Goal: Information Seeking & Learning: Check status

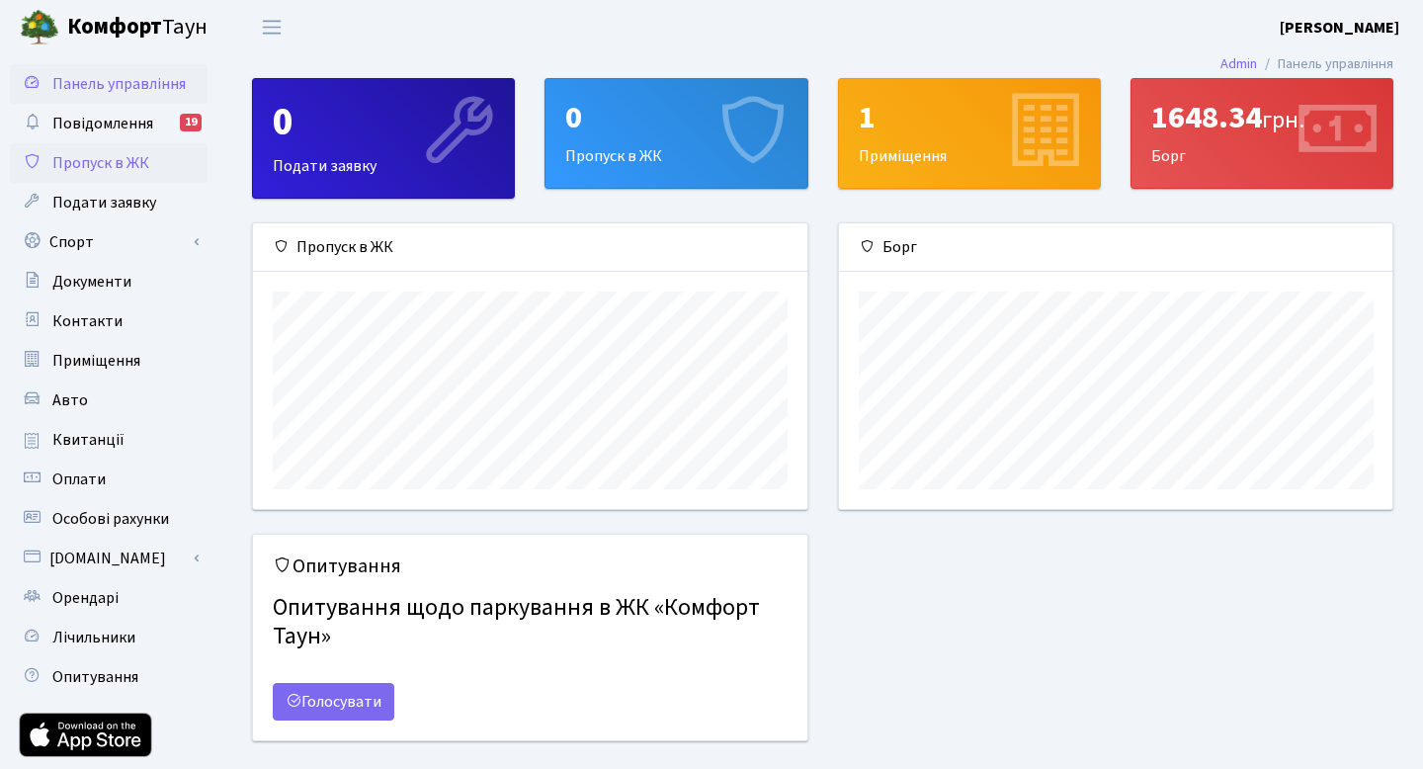
scroll to position [286, 553]
click at [83, 447] on span "Квитанції" at bounding box center [88, 440] width 72 height 22
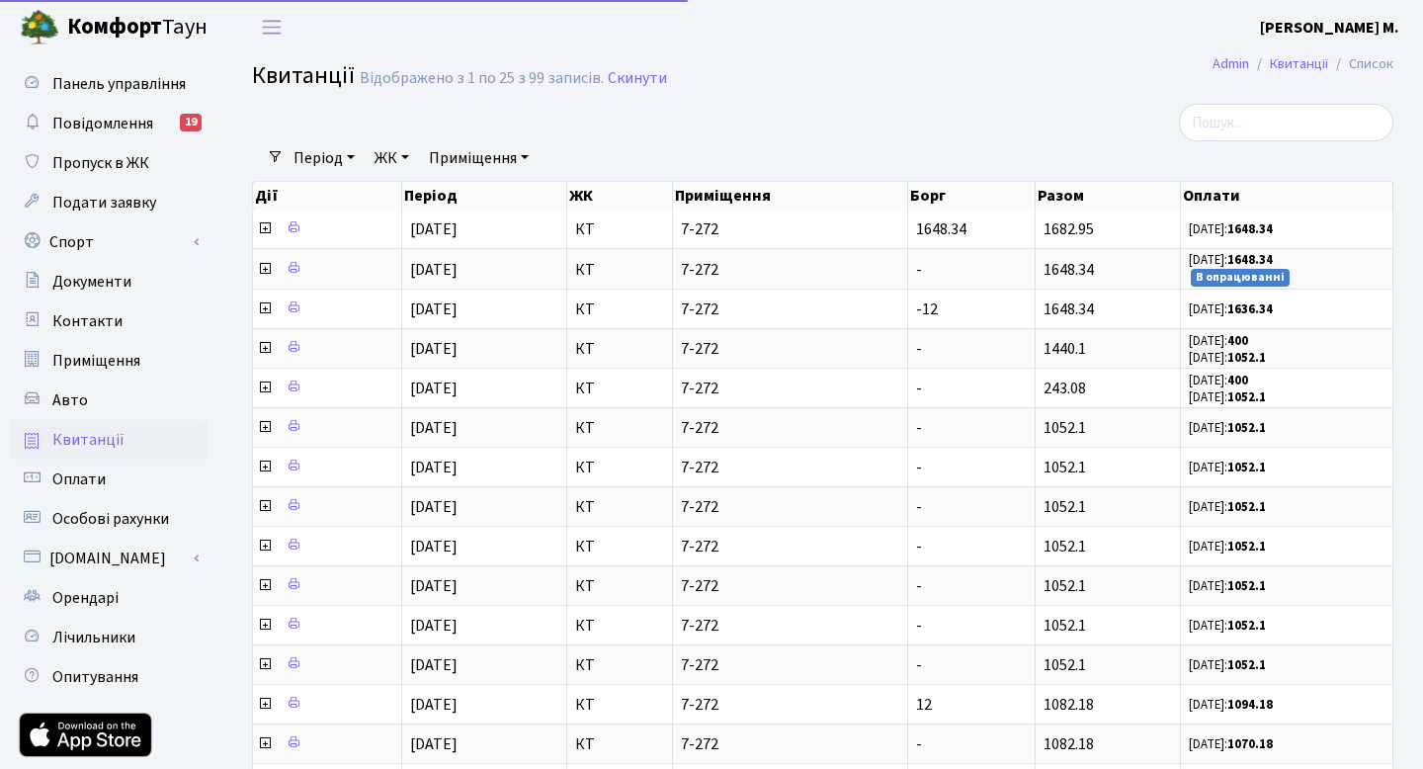
select select "25"
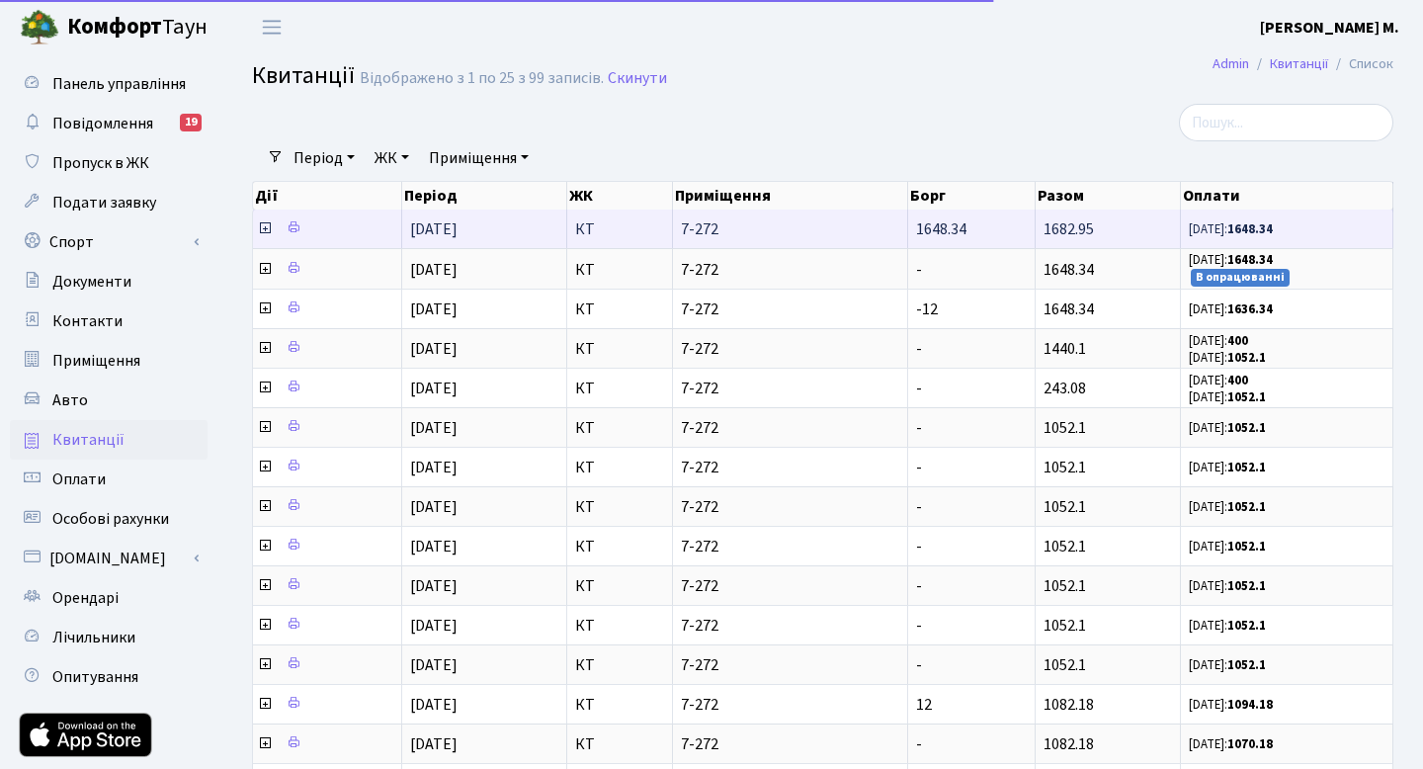
click at [262, 229] on icon at bounding box center [265, 228] width 16 height 16
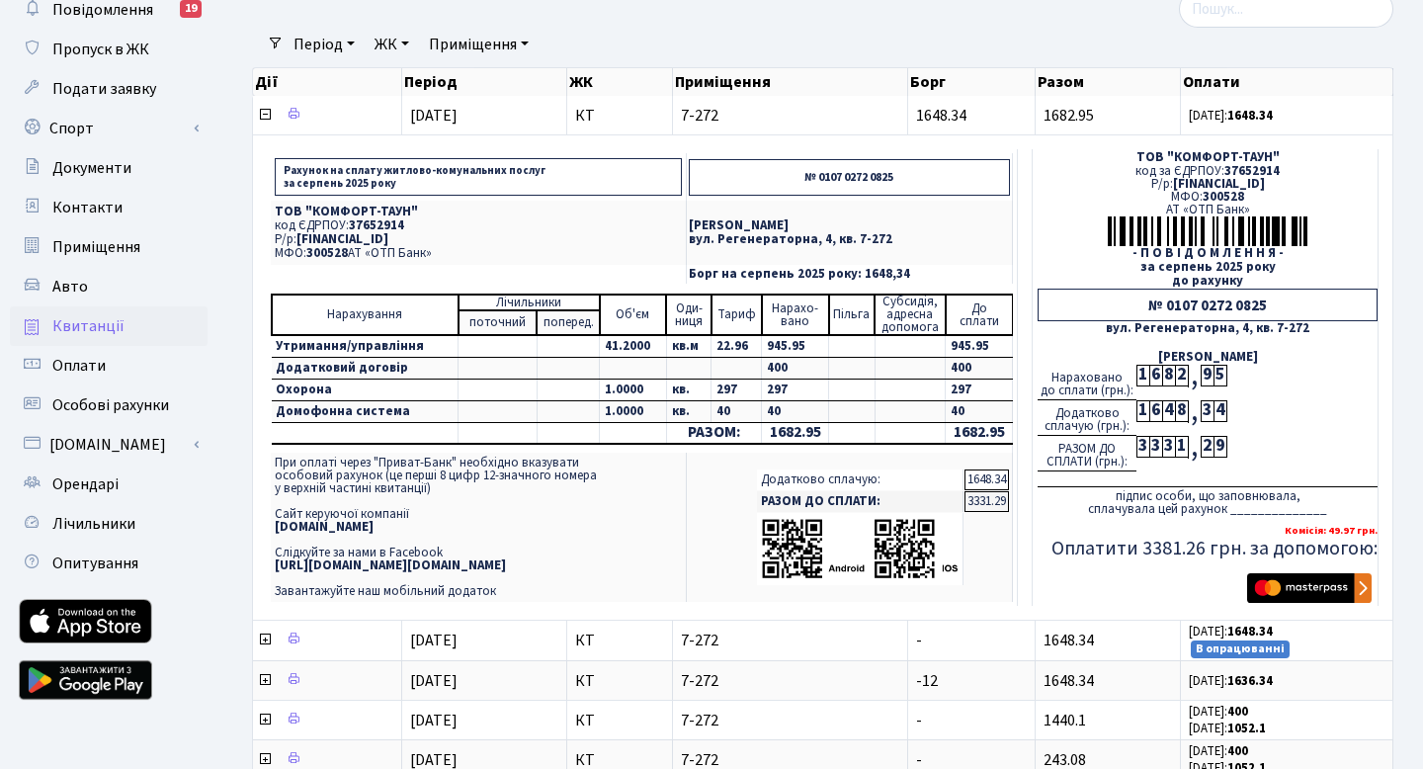
scroll to position [123, 0]
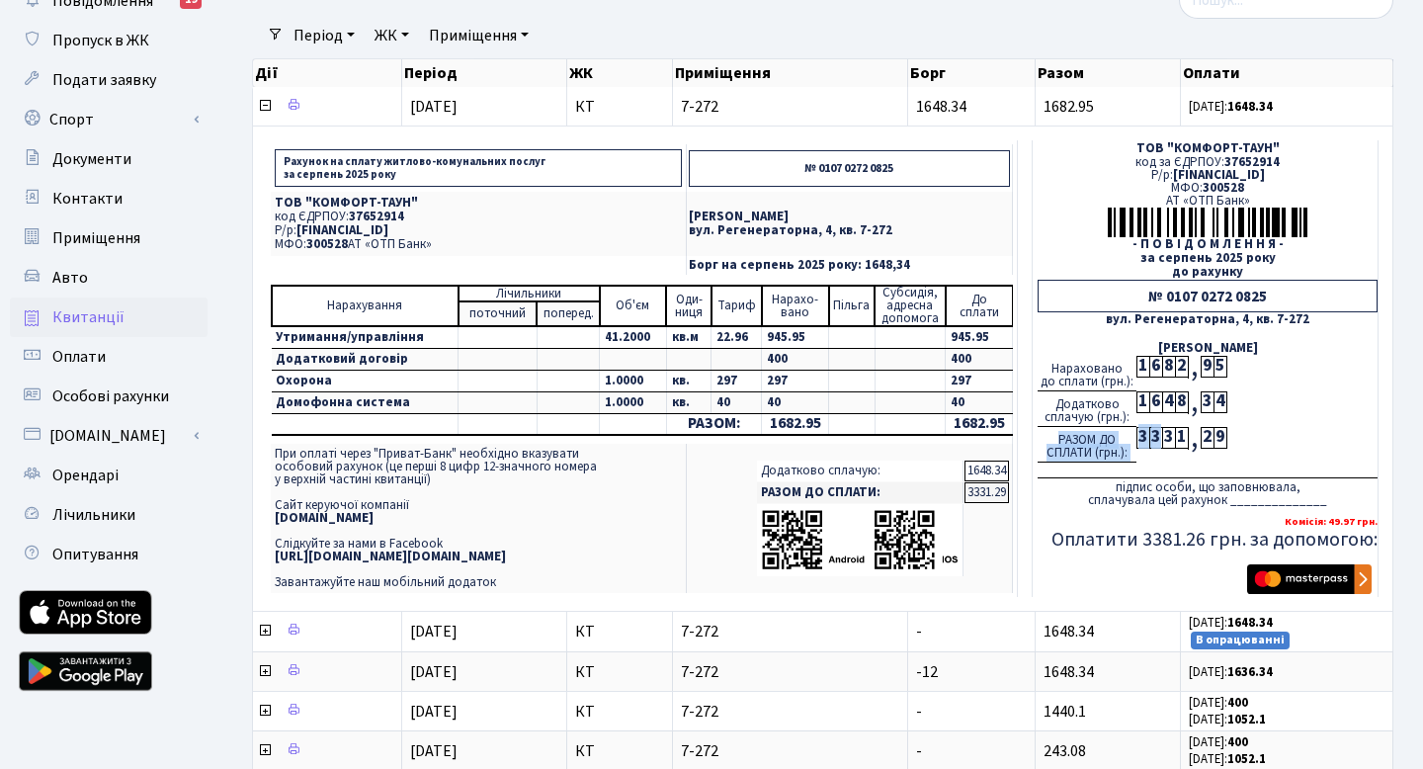
drag, startPoint x: 1158, startPoint y: 436, endPoint x: 1129, endPoint y: 438, distance: 28.7
click at [1130, 438] on div "РАЗОМ ДО СПЛАТИ (грн.): 3 3 3 1 , 2 9" at bounding box center [1208, 445] width 340 height 36
drag, startPoint x: 1006, startPoint y: 490, endPoint x: 985, endPoint y: 488, distance: 20.8
click at [985, 489] on td "3331.29" at bounding box center [986, 492] width 44 height 21
drag, startPoint x: 1005, startPoint y: 472, endPoint x: 955, endPoint y: 465, distance: 50.9
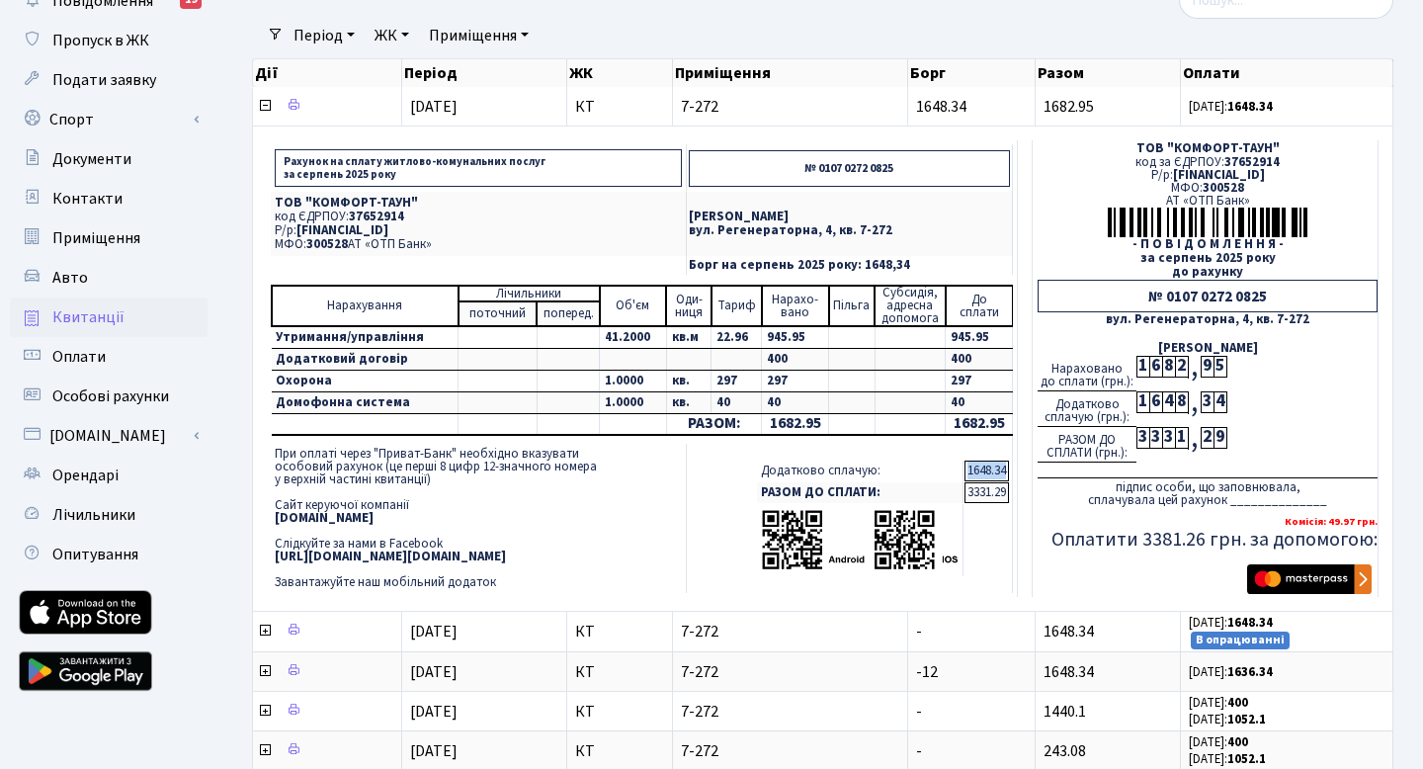
click at [955, 465] on tr "Додатково сплачую: 1648.34" at bounding box center [883, 470] width 252 height 21
copy tr "Додатково сплачую: 1648.34"
drag, startPoint x: 1005, startPoint y: 488, endPoint x: 950, endPoint y: 483, distance: 55.6
click at [950, 484] on tr "РАЗОМ ДО СПЛАТИ: 3331.29" at bounding box center [883, 492] width 252 height 21
drag, startPoint x: 1185, startPoint y: 436, endPoint x: 1122, endPoint y: 433, distance: 63.3
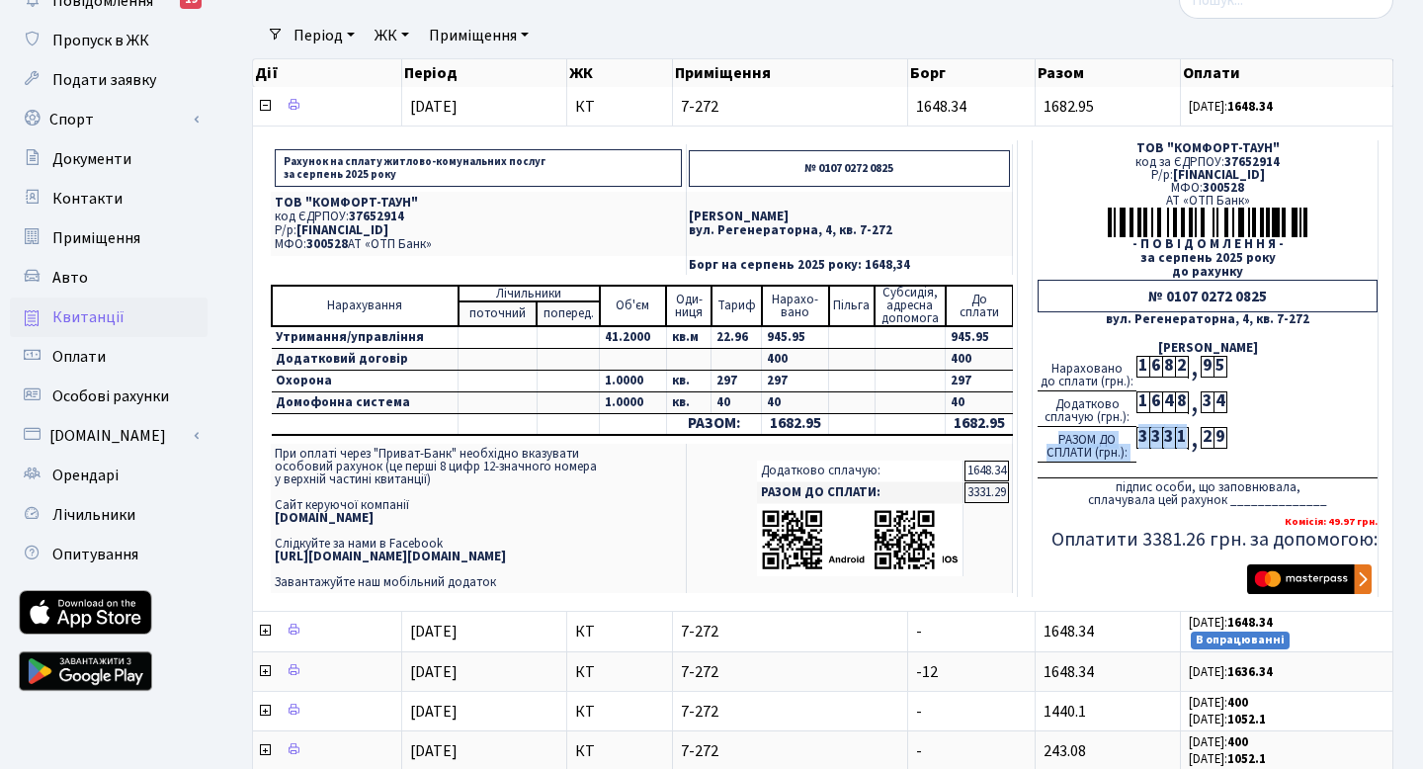
click at [1122, 435] on div "РАЗОМ ДО СПЛАТИ (грн.): 3 3 3 1 , 2 9" at bounding box center [1208, 445] width 340 height 36
drag, startPoint x: 501, startPoint y: 230, endPoint x: 300, endPoint y: 230, distance: 200.6
click at [299, 231] on p "Р/р: [FINANCIAL_ID]" at bounding box center [478, 230] width 407 height 13
copy span "[FINANCIAL_ID]"
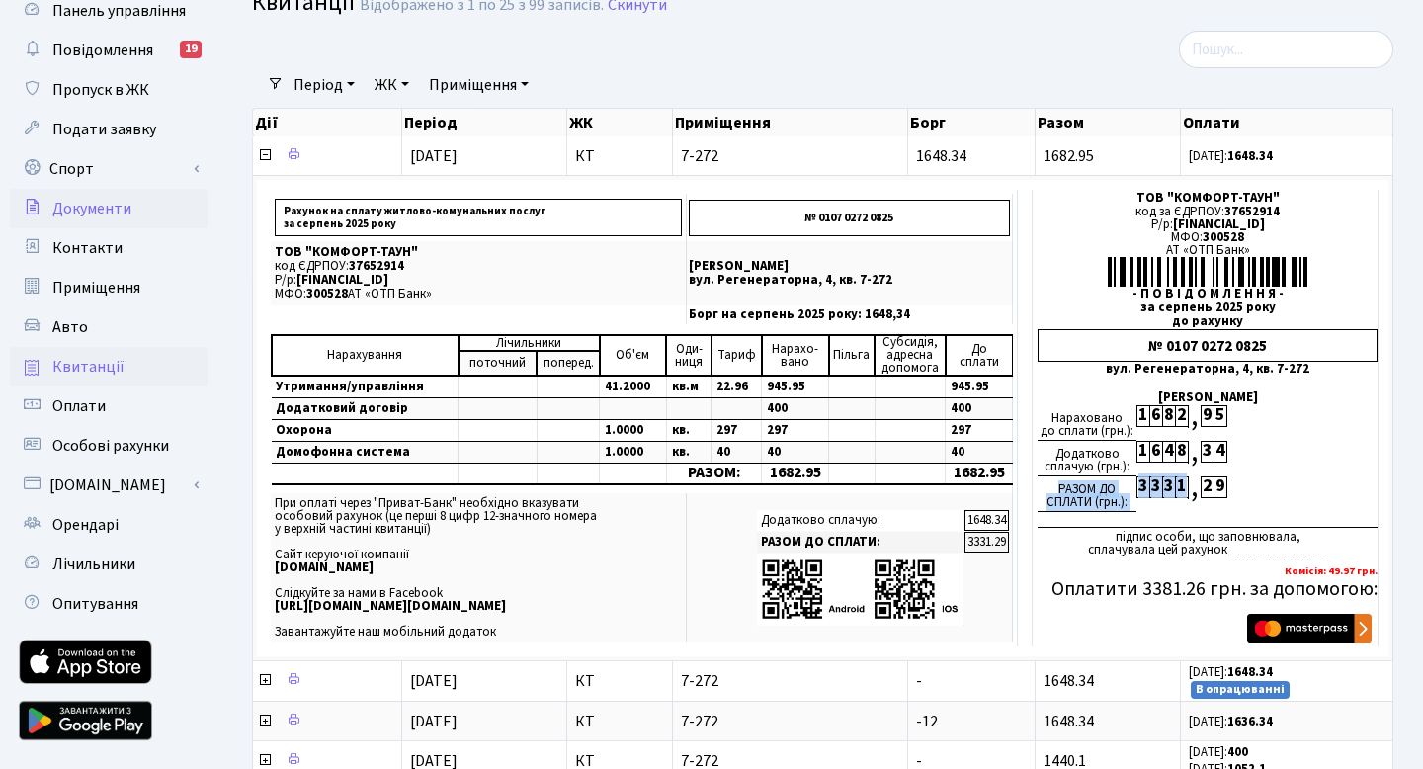
scroll to position [0, 0]
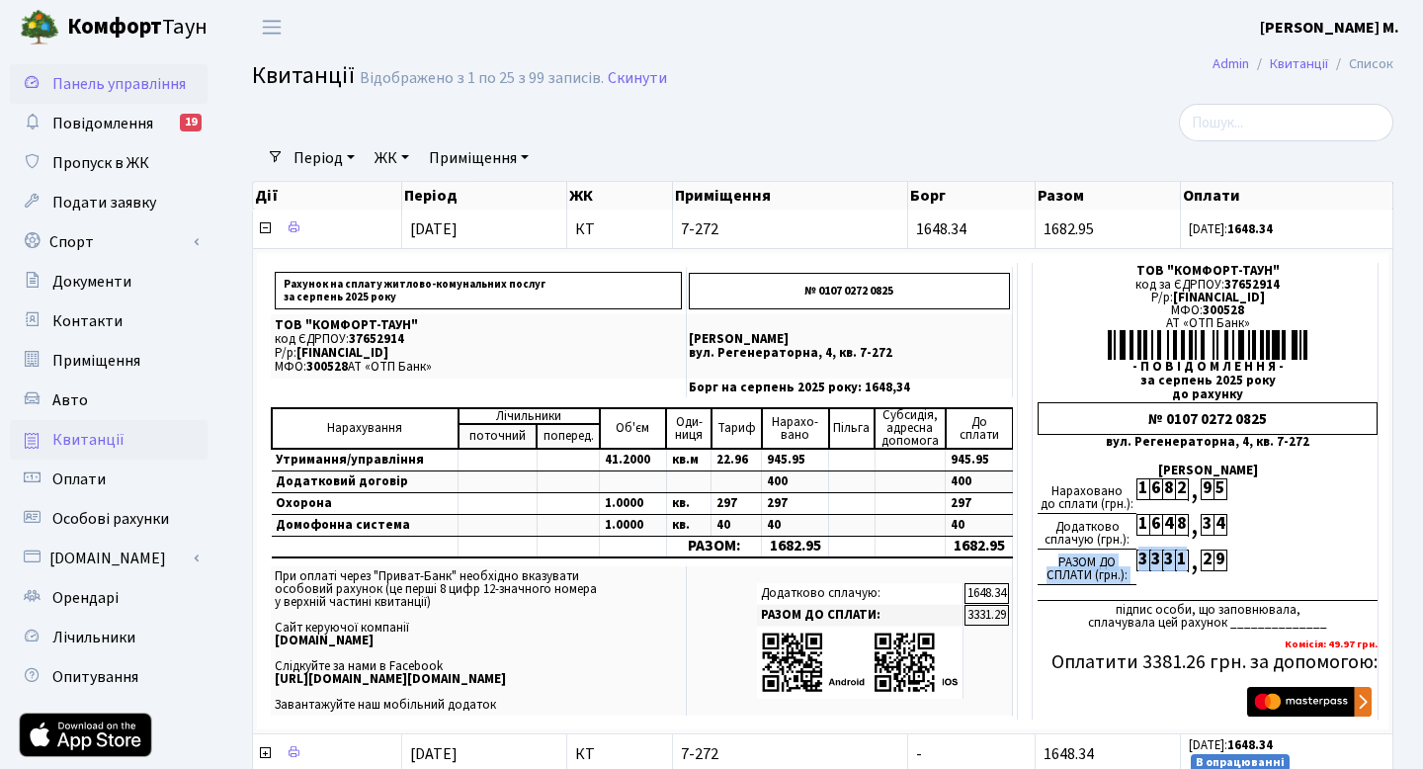
click at [74, 83] on span "Панель управління" at bounding box center [118, 84] width 133 height 22
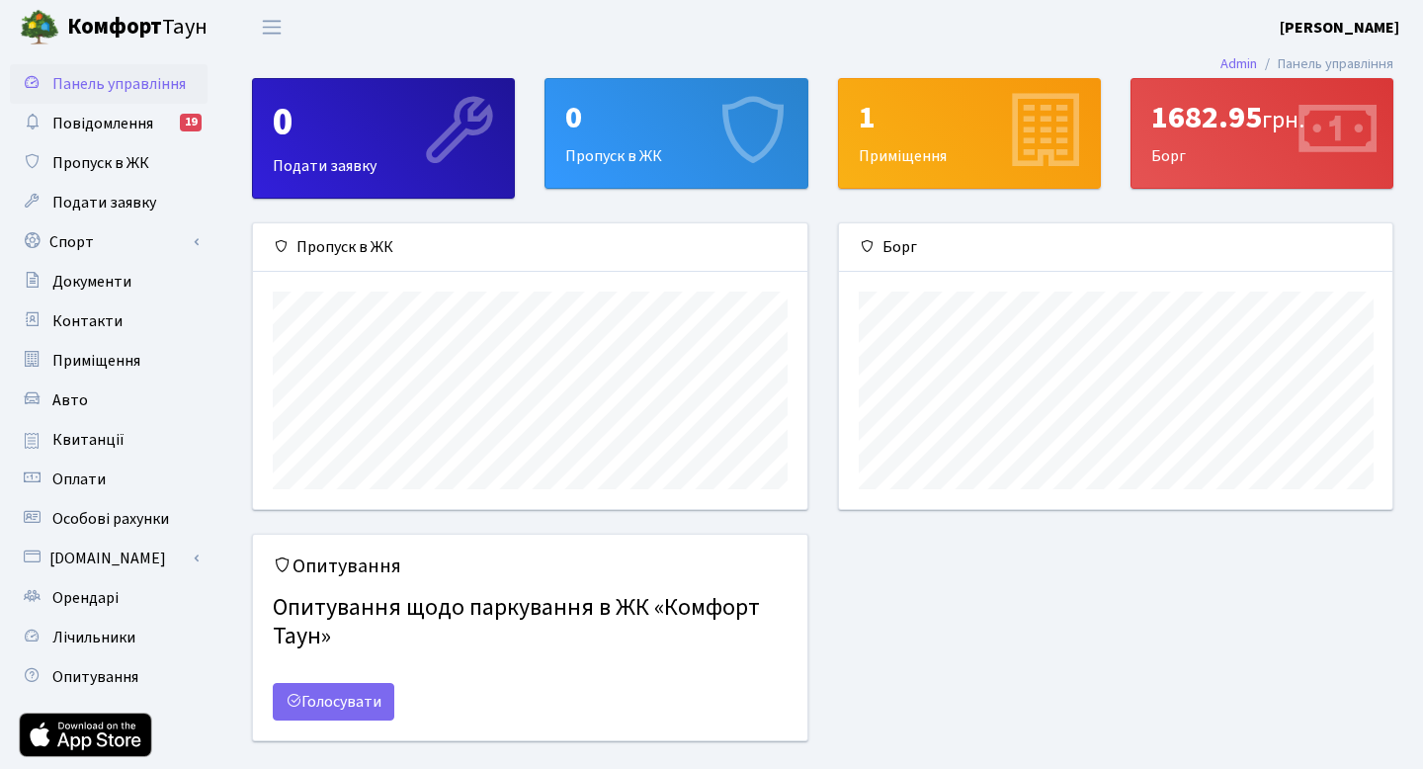
scroll to position [286, 553]
